Goal: Information Seeking & Learning: Find specific fact

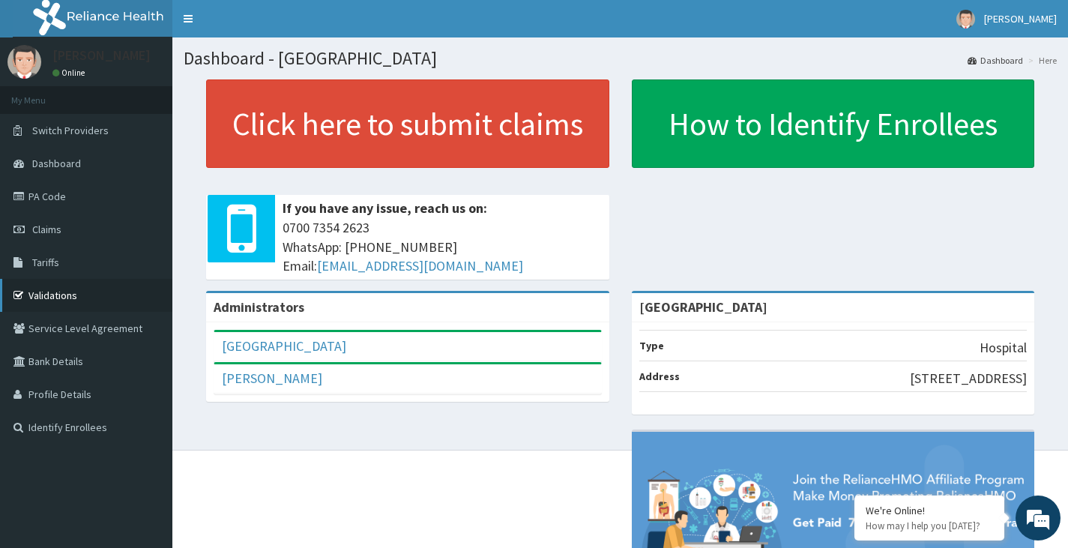
click at [39, 293] on link "Validations" at bounding box center [86, 295] width 172 height 33
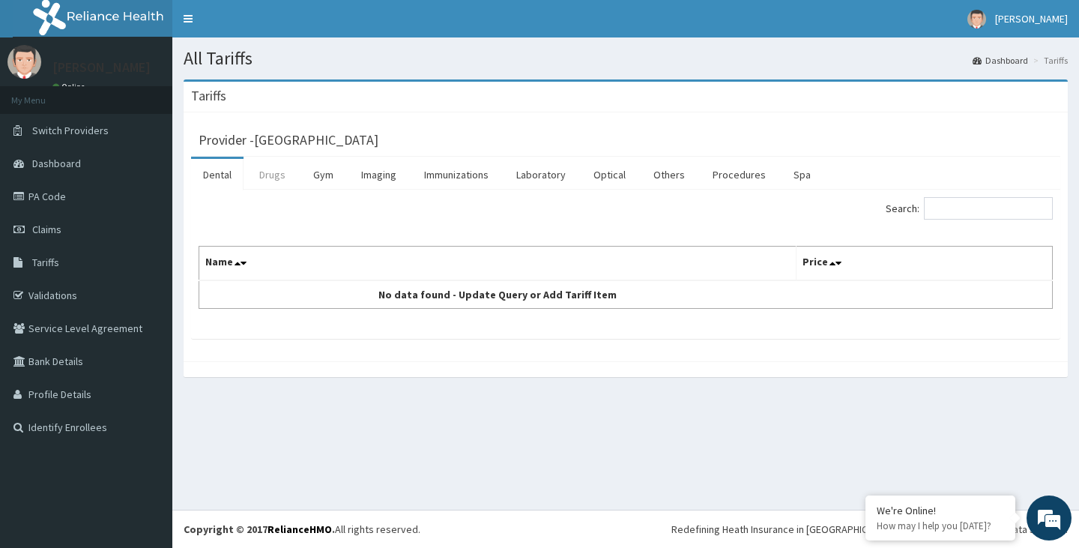
click at [281, 172] on link "Drugs" at bounding box center [272, 174] width 50 height 31
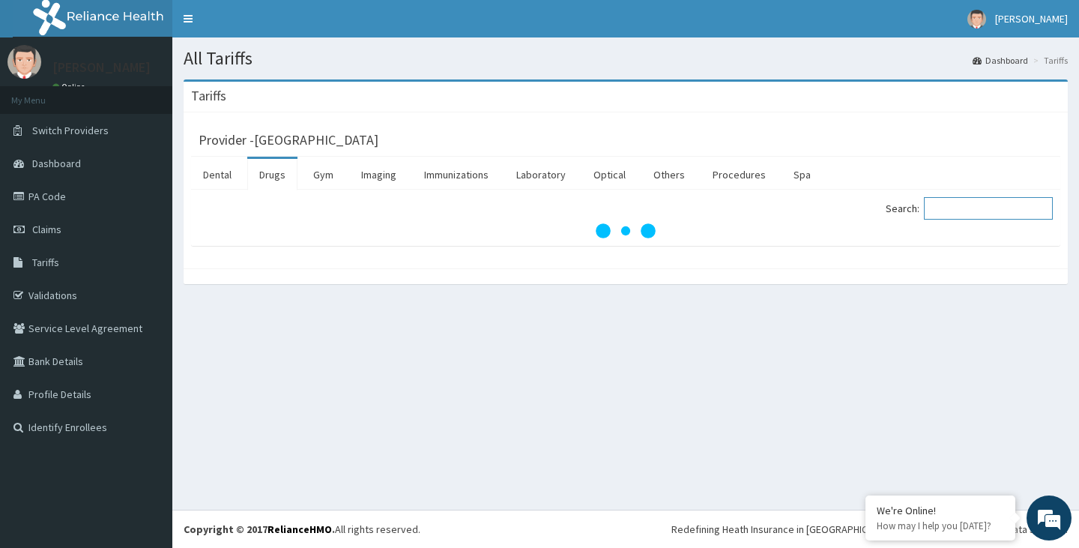
click at [980, 206] on input "Search:" at bounding box center [988, 208] width 129 height 22
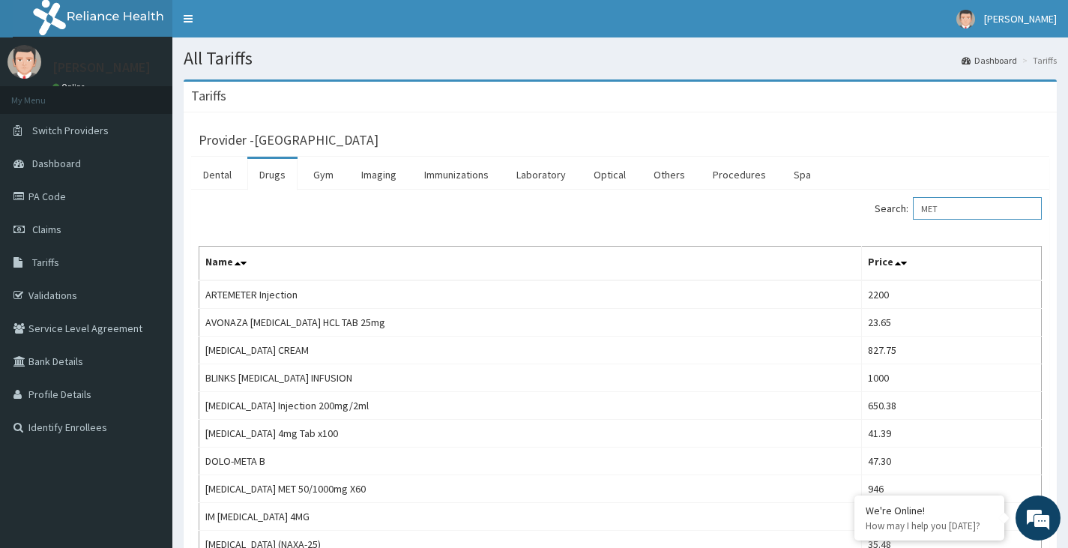
drag, startPoint x: 973, startPoint y: 205, endPoint x: 968, endPoint y: 225, distance: 20.9
click at [973, 206] on input "MET" at bounding box center [977, 208] width 129 height 22
type input "M"
type input "A"
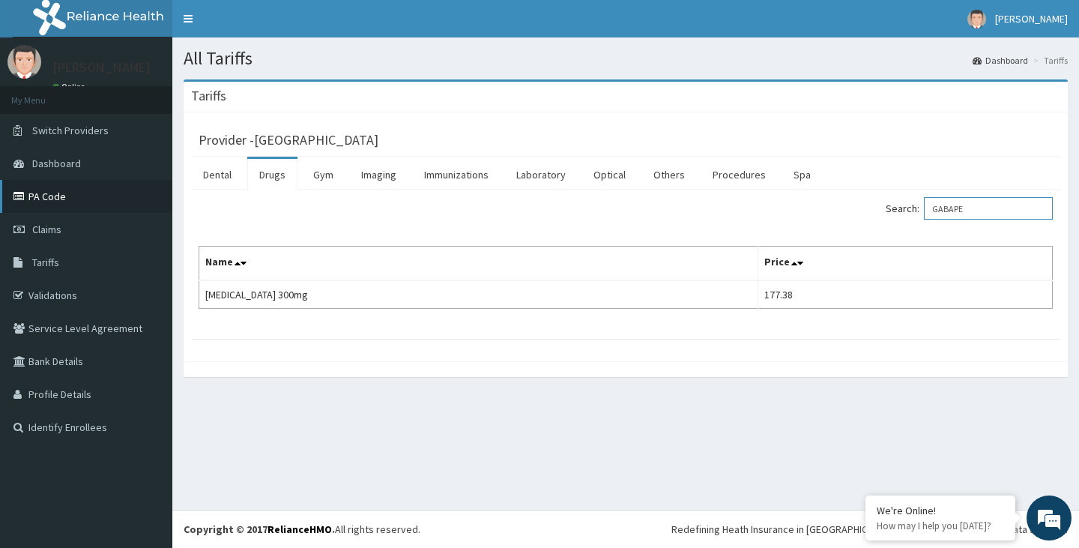
type input "GABAPE"
click at [74, 199] on link "PA Code" at bounding box center [86, 196] width 172 height 33
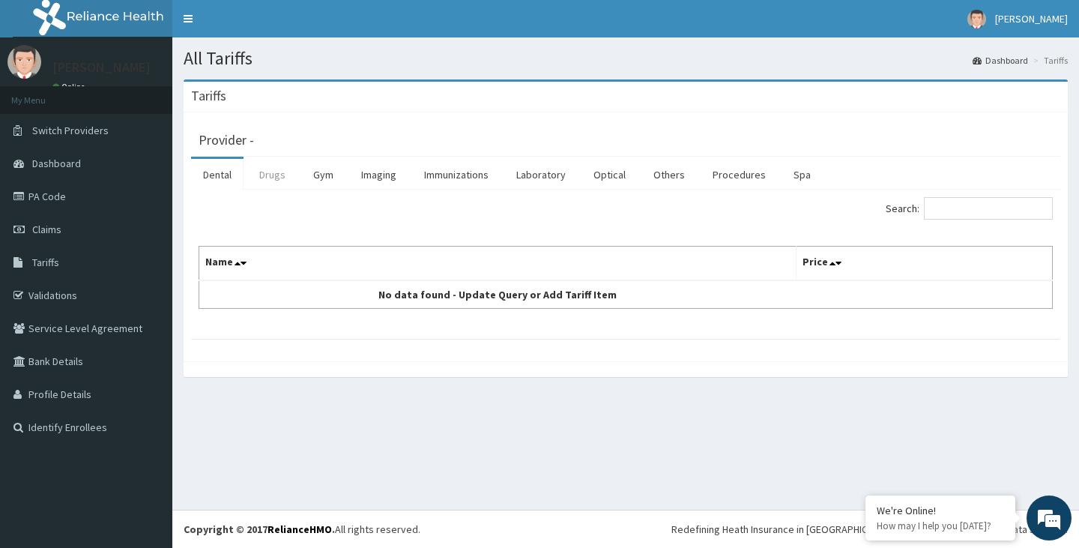
click at [275, 178] on link "Drugs" at bounding box center [272, 174] width 50 height 31
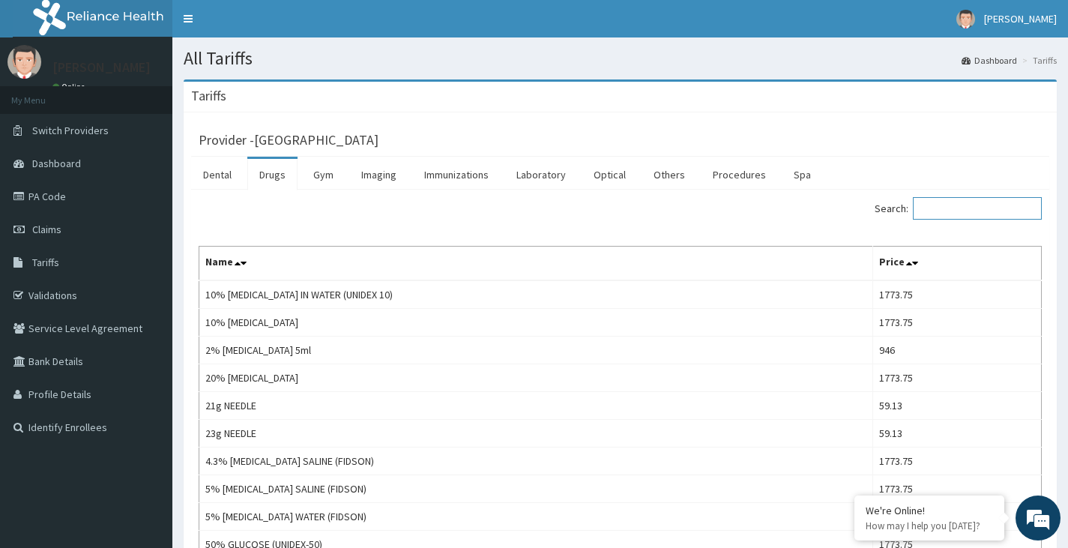
click at [947, 203] on input "Search:" at bounding box center [977, 208] width 129 height 22
click at [721, 175] on link "Procedures" at bounding box center [739, 174] width 77 height 31
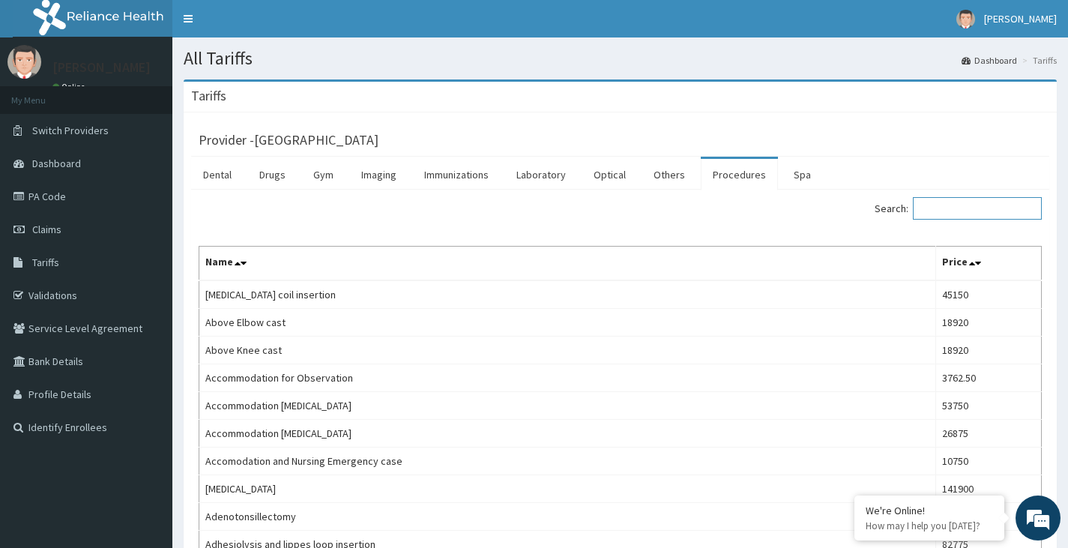
click at [964, 215] on input "Search:" at bounding box center [977, 208] width 129 height 22
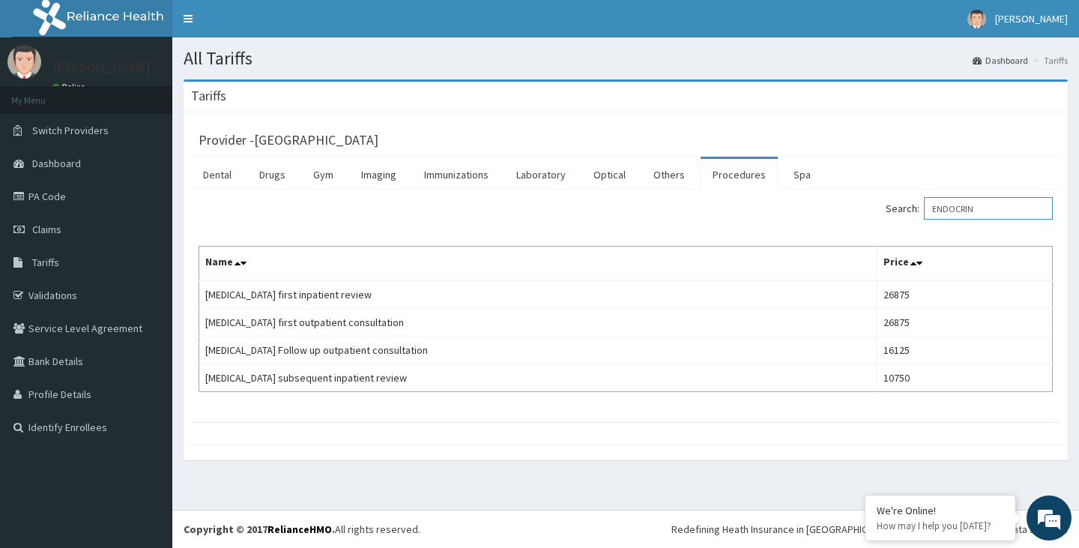
click at [997, 214] on input "ENDOCRIN" at bounding box center [988, 208] width 129 height 22
type input "E"
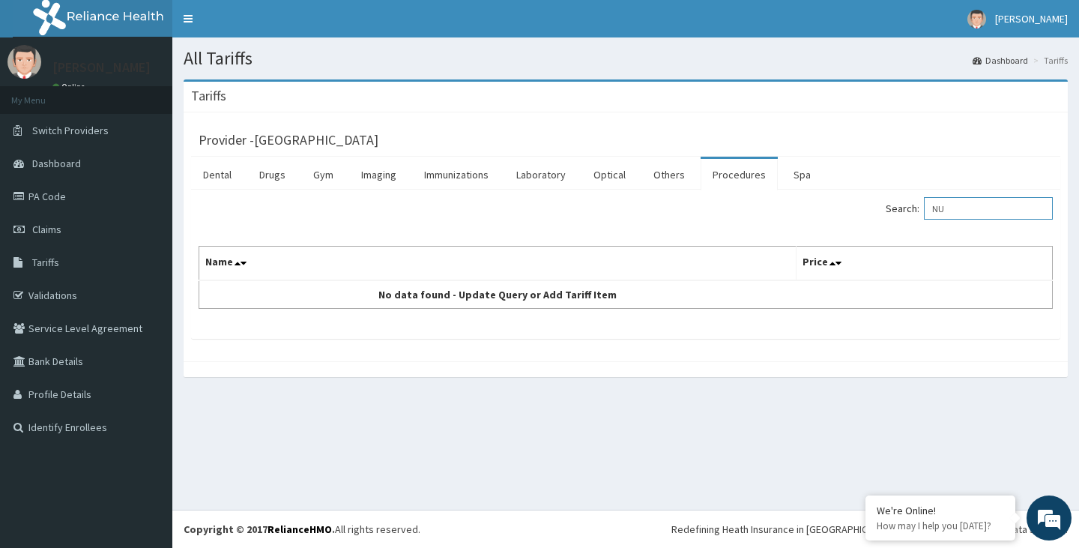
type input "N"
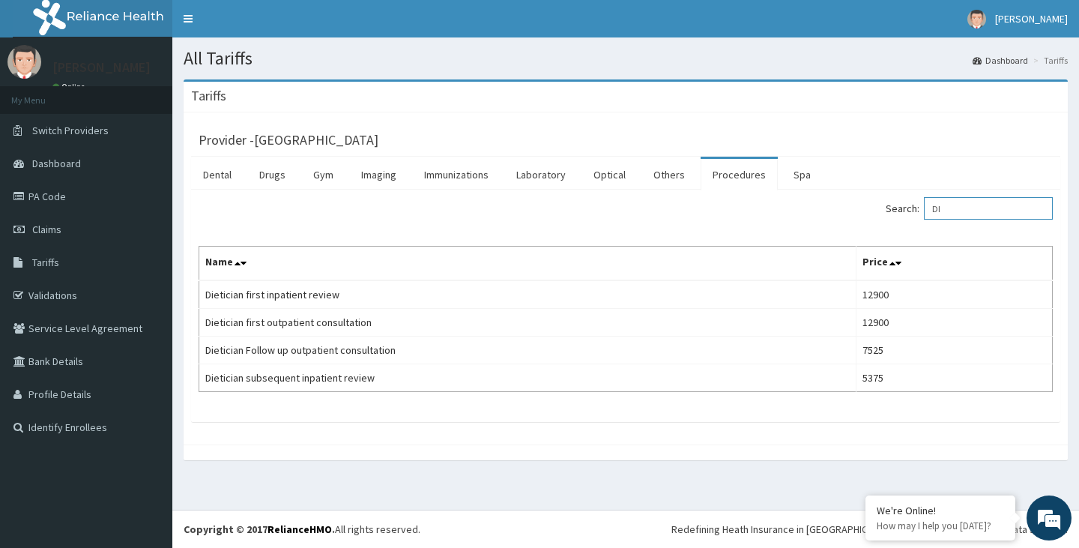
type input "D"
